Goal: Transaction & Acquisition: Purchase product/service

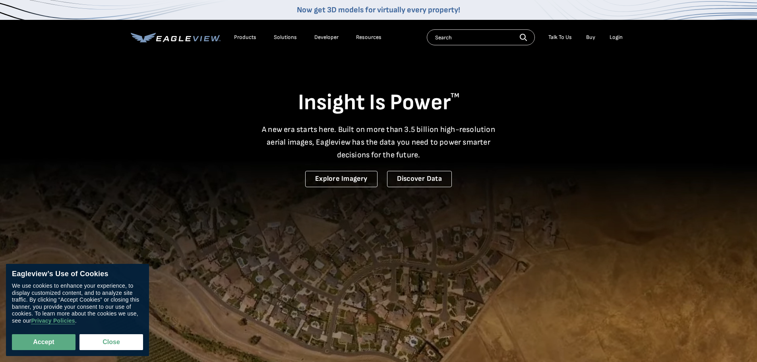
click at [616, 38] on div "Login" at bounding box center [615, 37] width 13 height 7
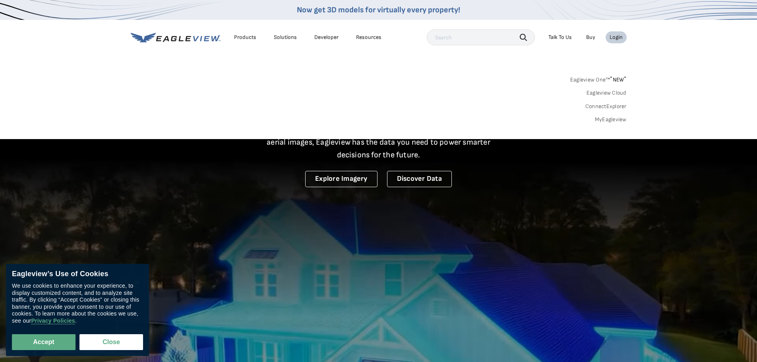
click at [618, 37] on div "Login" at bounding box center [615, 37] width 13 height 7
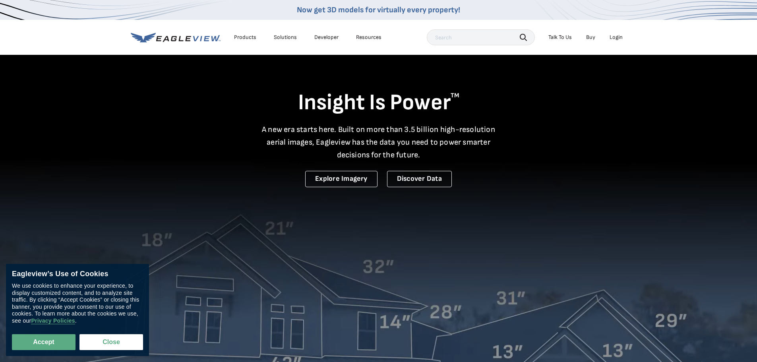
click at [618, 37] on div "Login" at bounding box center [615, 37] width 13 height 7
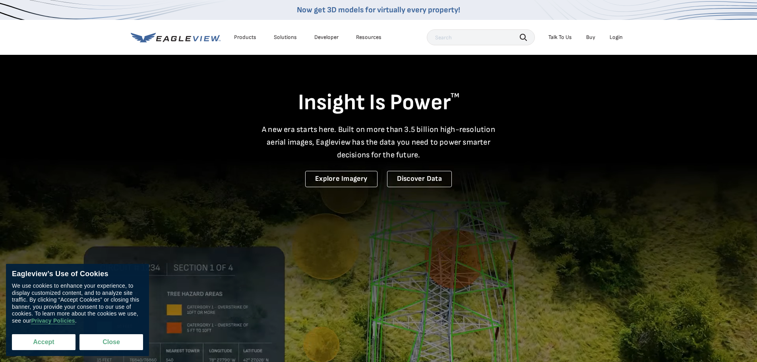
click at [54, 344] on button "Accept" at bounding box center [44, 342] width 64 height 16
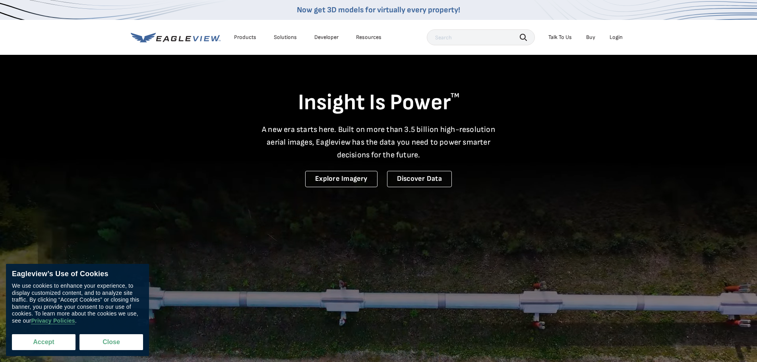
checkbox input "true"
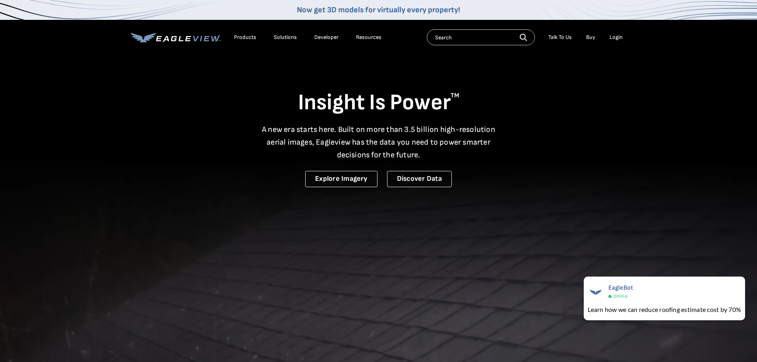
click at [618, 38] on div "Login" at bounding box center [615, 37] width 13 height 7
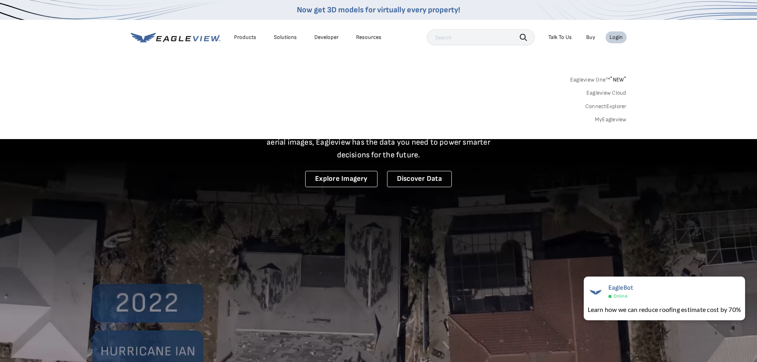
click at [598, 118] on link "MyEagleview" at bounding box center [610, 119] width 32 height 7
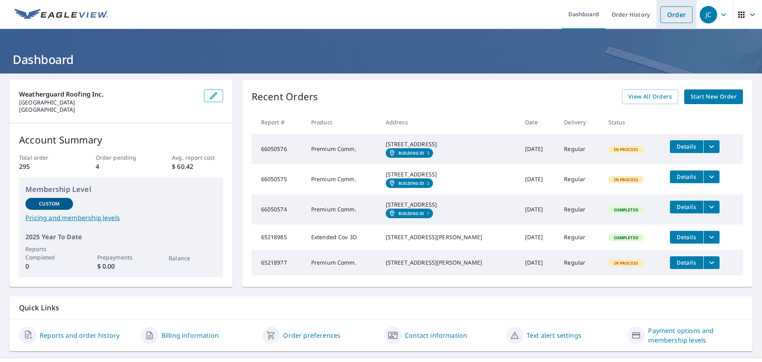
click at [672, 16] on link "Order" at bounding box center [677, 14] width 32 height 17
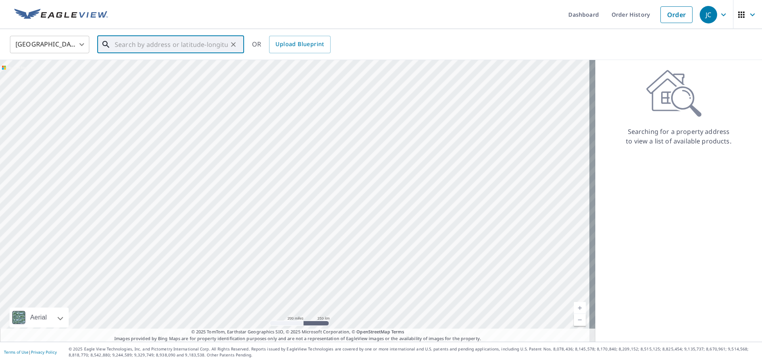
click at [129, 46] on input "text" at bounding box center [171, 44] width 113 height 22
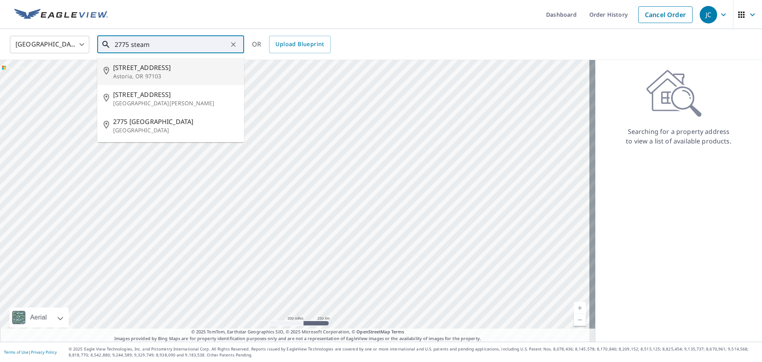
click at [139, 69] on span "2775 Steam Whistle Way" at bounding box center [175, 68] width 125 height 10
type input "2775 Steam Whistle Way Astoria, OR 97103"
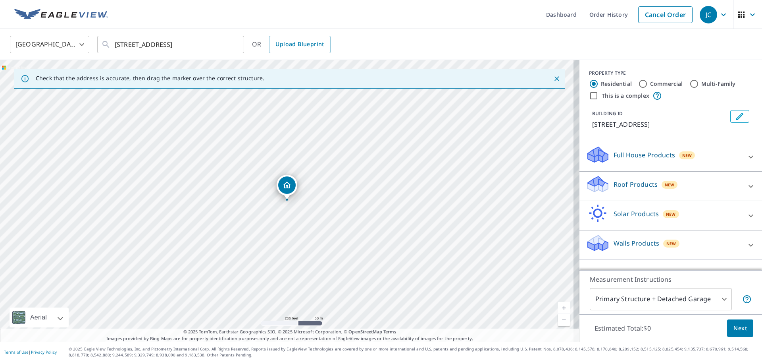
click at [690, 85] on input "Multi-Family" at bounding box center [695, 84] width 10 height 10
radio input "true"
type input "2"
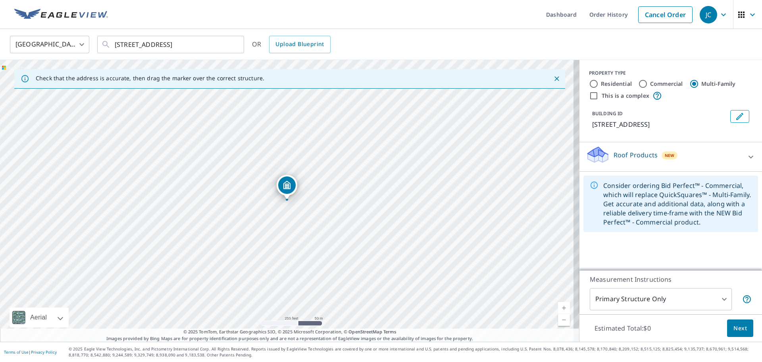
click at [734, 329] on span "Next" at bounding box center [741, 328] width 14 height 10
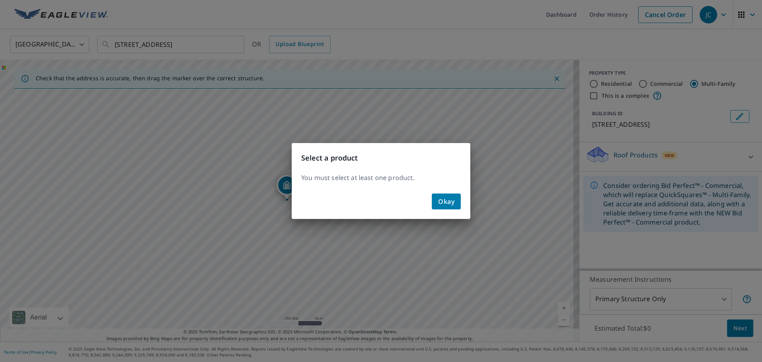
click at [454, 212] on div "Okay" at bounding box center [381, 204] width 179 height 29
click at [645, 158] on div "Select a product You must select at least one product. Okay" at bounding box center [381, 181] width 762 height 362
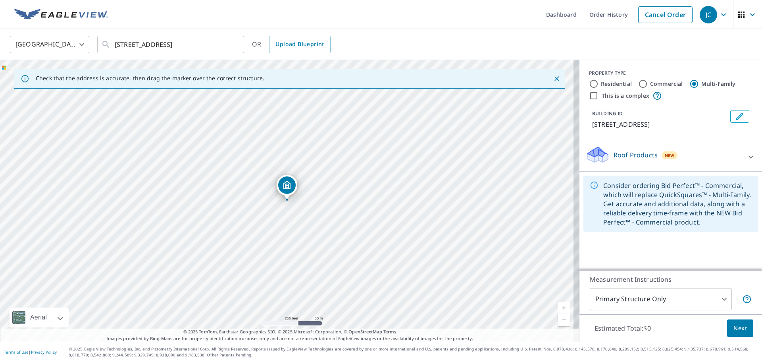
click at [620, 155] on p "Roof Products" at bounding box center [636, 155] width 44 height 10
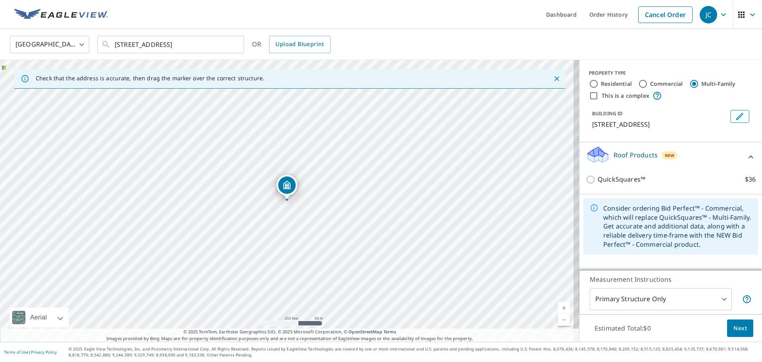
click at [633, 156] on p "Roof Products" at bounding box center [636, 155] width 44 height 10
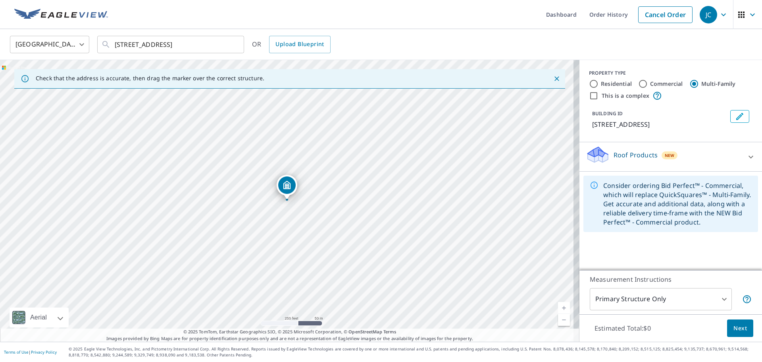
click at [633, 156] on p "Roof Products" at bounding box center [636, 155] width 44 height 10
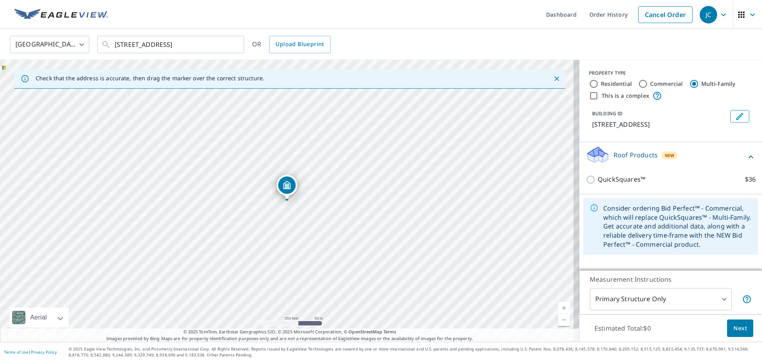
click at [589, 83] on input "Residential" at bounding box center [594, 84] width 10 height 10
radio input "true"
type input "1"
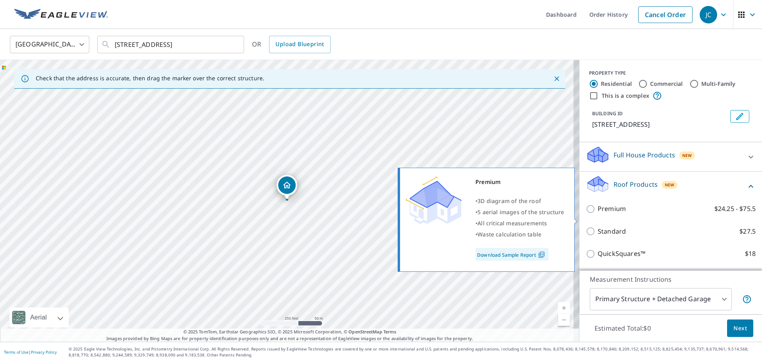
click at [586, 214] on input "Premium $24.25 - $75.5" at bounding box center [592, 209] width 12 height 10
checkbox input "true"
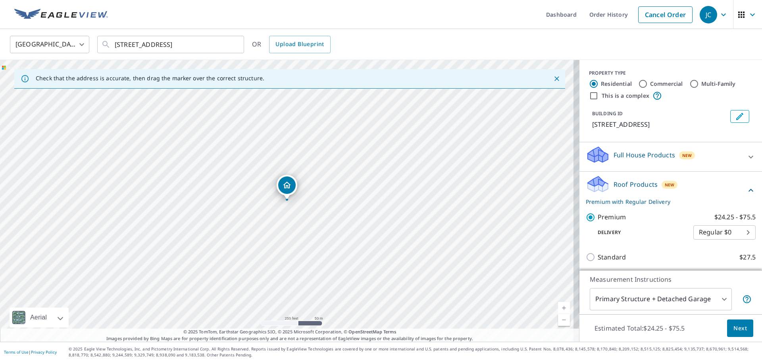
scroll to position [119, 0]
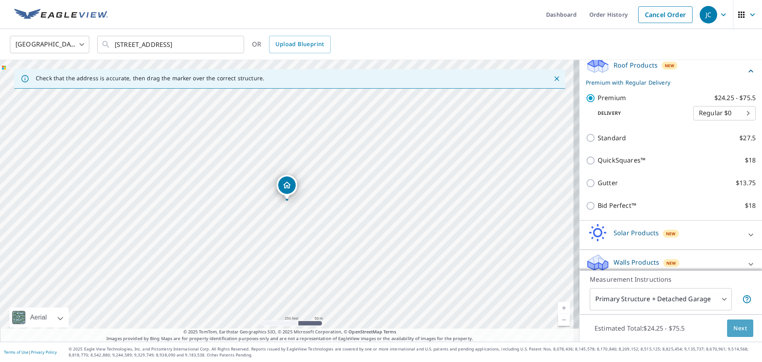
click at [735, 331] on span "Next" at bounding box center [741, 328] width 14 height 10
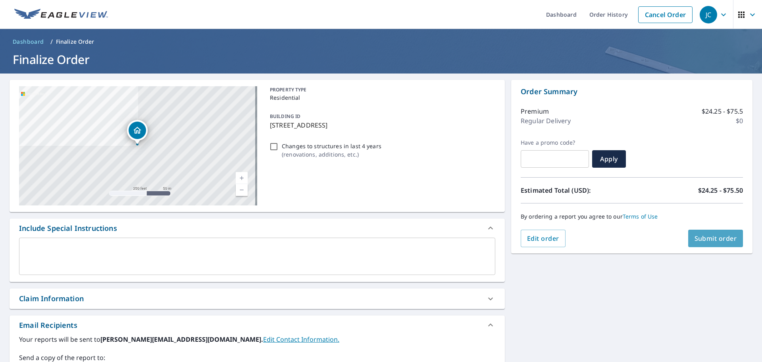
click at [706, 240] on span "Submit order" at bounding box center [716, 238] width 42 height 9
checkbox input "true"
